Goal: Task Accomplishment & Management: Complete application form

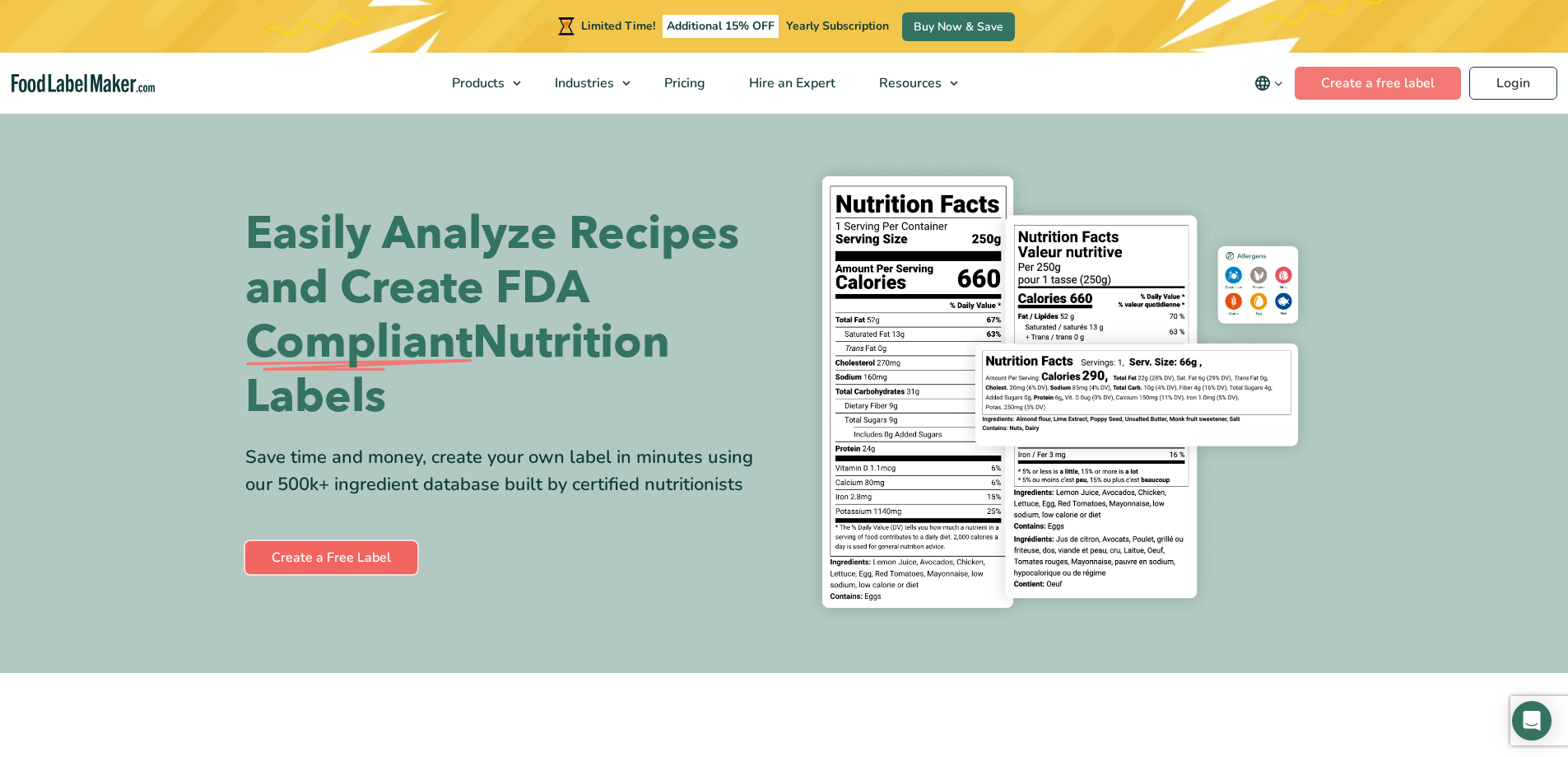
click at [316, 565] on link "Create a Free Label" at bounding box center [331, 557] width 172 height 33
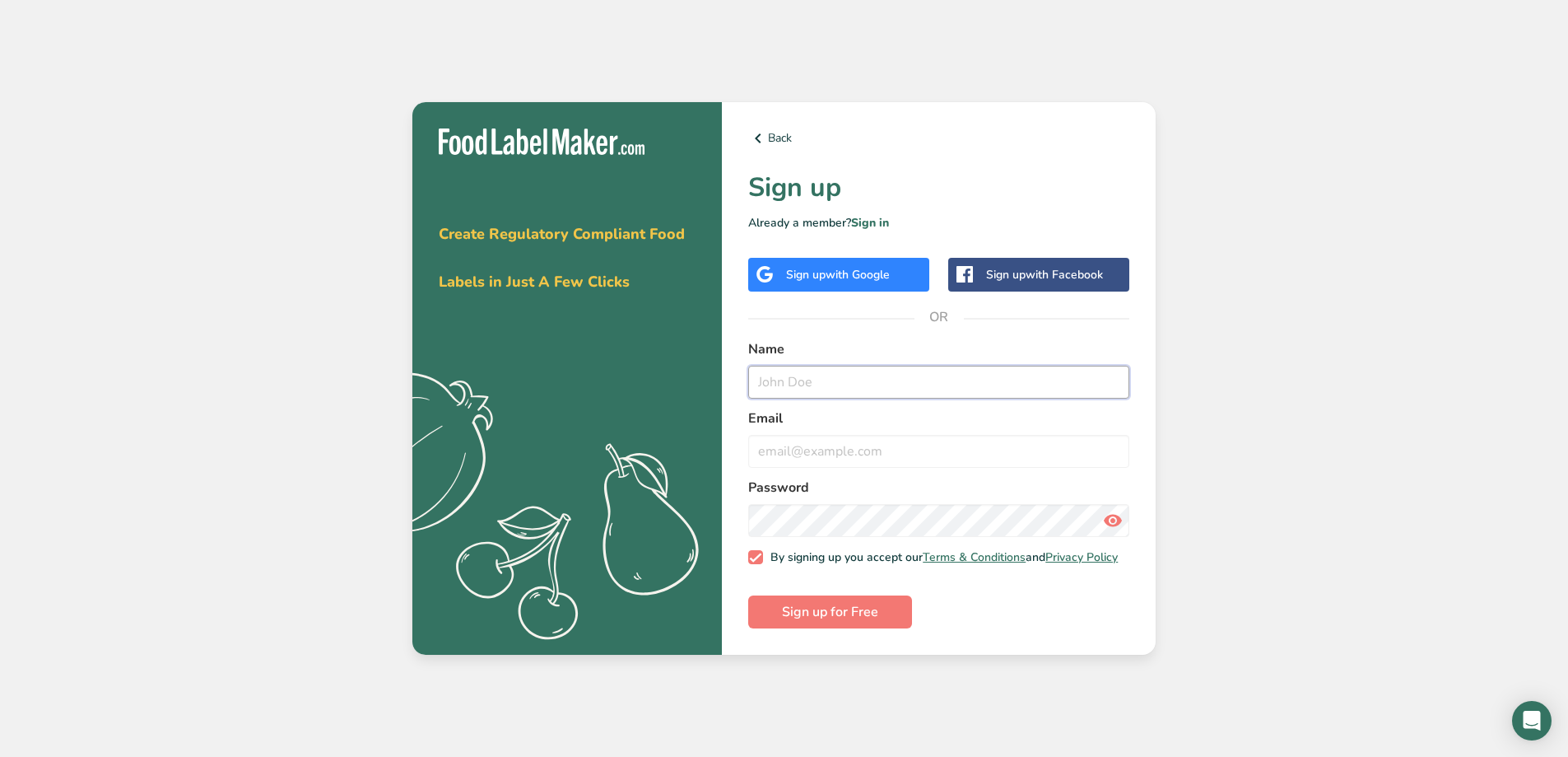
click at [758, 366] on input "text" at bounding box center [939, 382] width 381 height 33
type input "Meenal"
click at [860, 446] on input "email" at bounding box center [939, 451] width 381 height 33
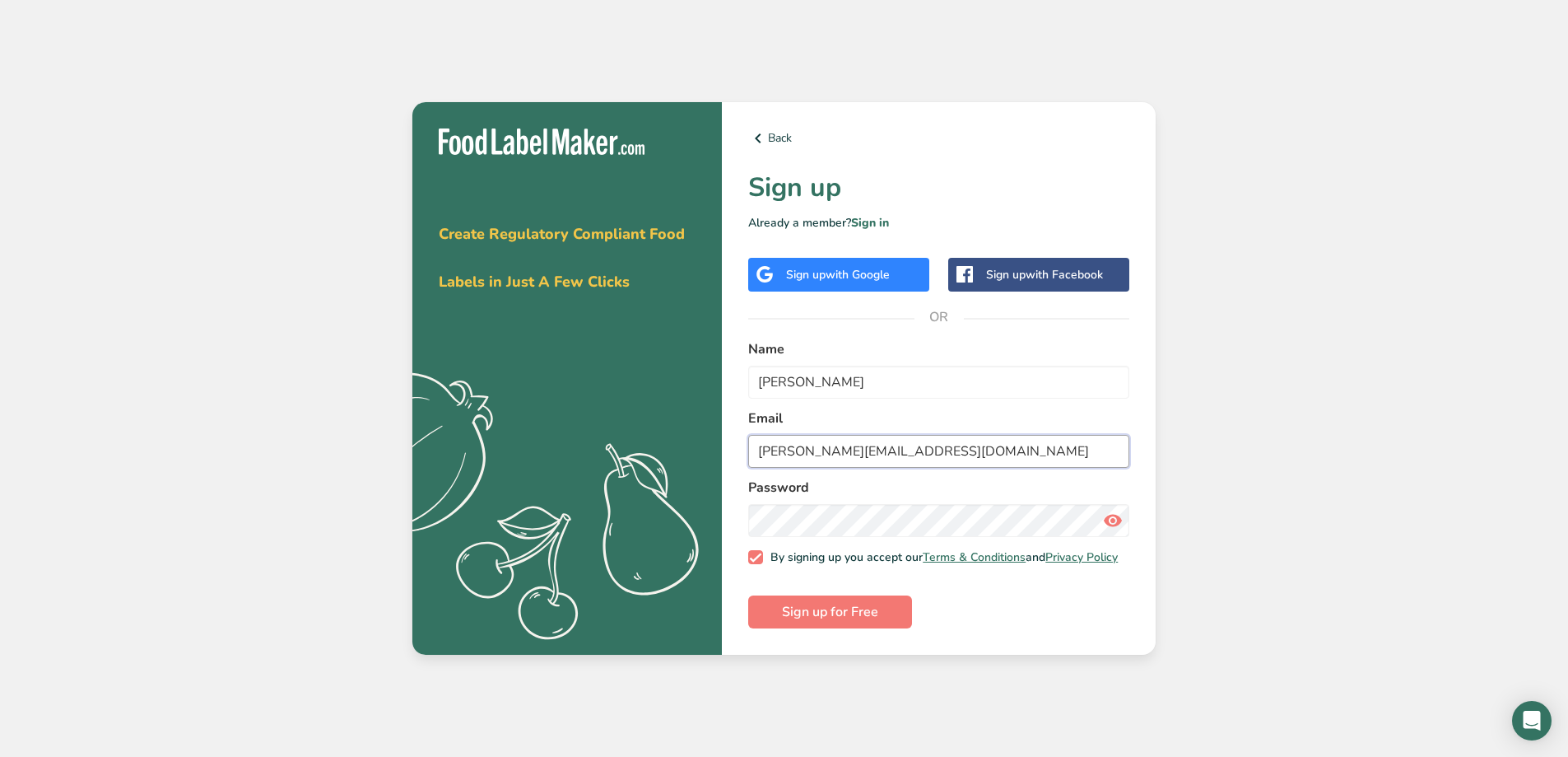
type input "meenal.deshpande2212@gmail.com"
